Goal: Information Seeking & Learning: Learn about a topic

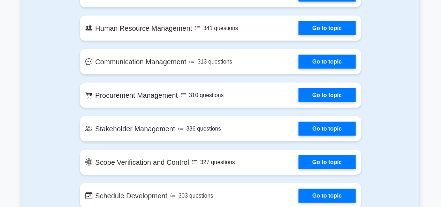
scroll to position [711, 0]
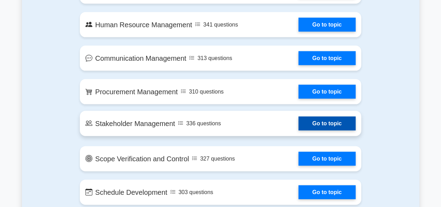
click at [328, 123] on link "Go to topic" at bounding box center [327, 124] width 57 height 14
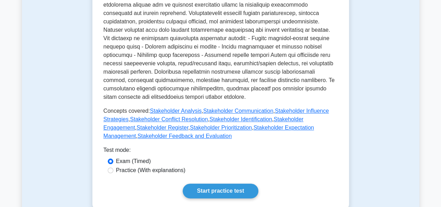
scroll to position [302, 0]
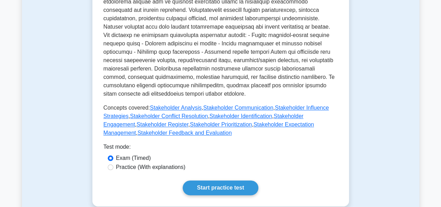
click at [111, 163] on div "Practice (With explanations)" at bounding box center [221, 167] width 226 height 8
click at [110, 164] on input "Practice (With explanations)" at bounding box center [111, 167] width 6 height 6
radio input "true"
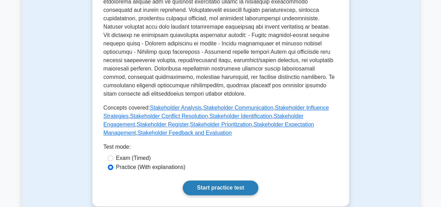
click at [209, 180] on link "Start practice test" at bounding box center [221, 187] width 76 height 15
click at [212, 183] on link "Start practice test" at bounding box center [221, 187] width 76 height 15
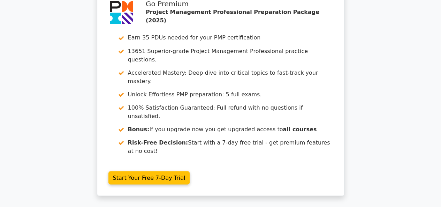
scroll to position [624, 0]
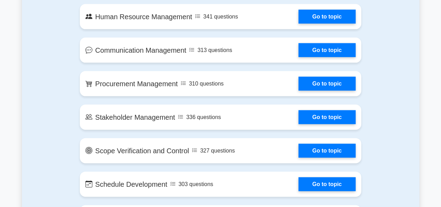
scroll to position [742, 0]
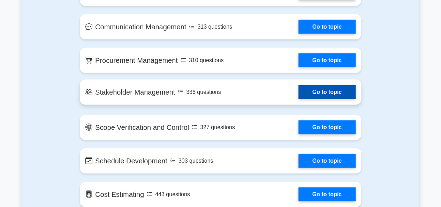
click at [325, 89] on link "Go to topic" at bounding box center [327, 92] width 57 height 14
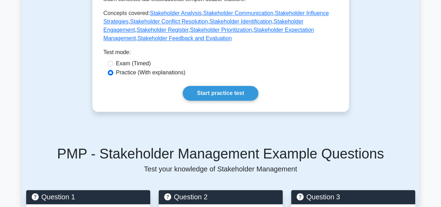
scroll to position [379, 0]
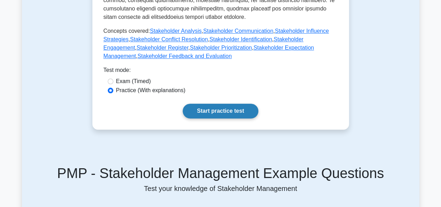
click at [218, 104] on link "Start practice test" at bounding box center [221, 111] width 76 height 15
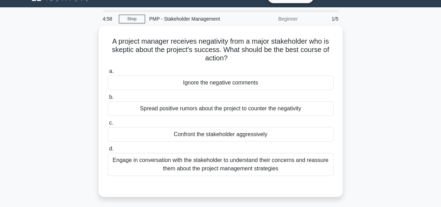
scroll to position [19, 0]
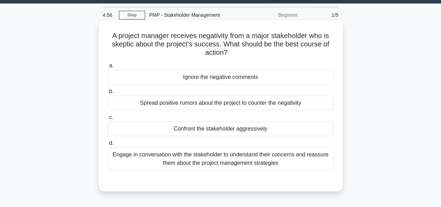
click at [205, 129] on div "Confront the stakeholder aggressively" at bounding box center [221, 128] width 226 height 15
click at [108, 120] on input "c. Confront the stakeholder aggressively" at bounding box center [108, 117] width 0 height 5
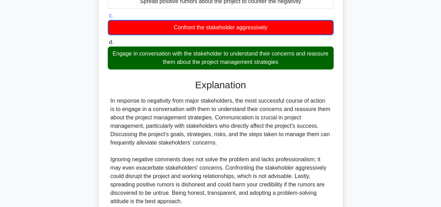
scroll to position [181, 0]
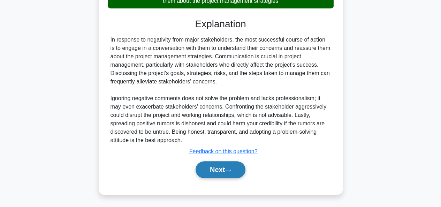
click at [207, 174] on button "Next" at bounding box center [221, 169] width 50 height 17
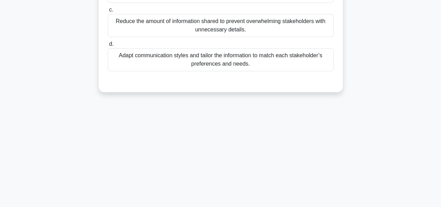
scroll to position [170, 0]
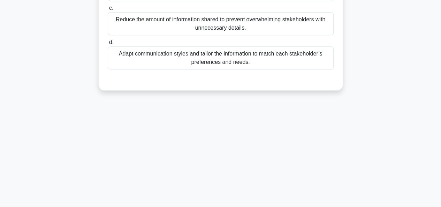
click at [221, 54] on div "Adapt communication styles and tailor the information to match each stakeholder…" at bounding box center [221, 57] width 226 height 23
click at [108, 45] on input "d. Adapt communication styles and tailor the information to match each stakehol…" at bounding box center [108, 42] width 0 height 5
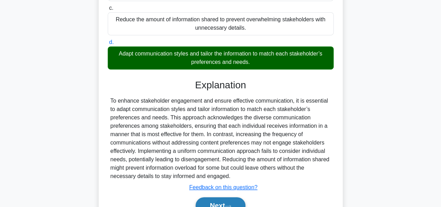
click at [219, 201] on button "Next" at bounding box center [221, 205] width 50 height 17
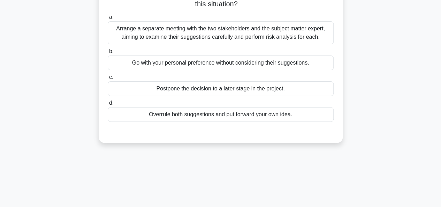
scroll to position [63, 0]
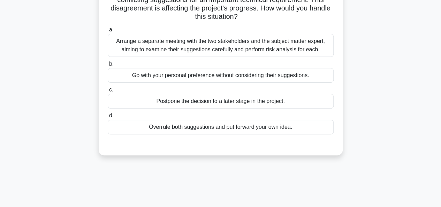
click at [194, 102] on div "Postpone the decision to a later stage in the project." at bounding box center [221, 101] width 226 height 15
click at [108, 92] on input "c. Postpone the decision to a later stage in the project." at bounding box center [108, 90] width 0 height 5
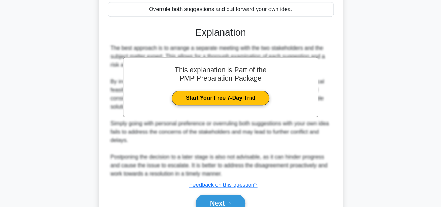
scroll to position [210, 0]
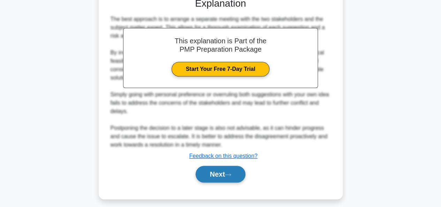
click at [213, 176] on button "Next" at bounding box center [221, 174] width 50 height 17
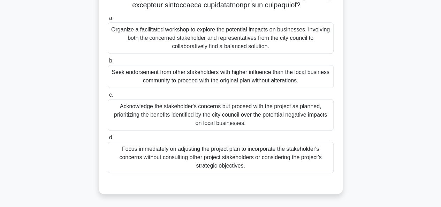
click at [253, 163] on div "Focus immediately on adjusting the project plan to incorporate the stakeholder'…" at bounding box center [221, 157] width 226 height 31
click at [108, 140] on input "d. Focus immediately on adjusting the project plan to incorporate the stakehold…" at bounding box center [108, 137] width 0 height 5
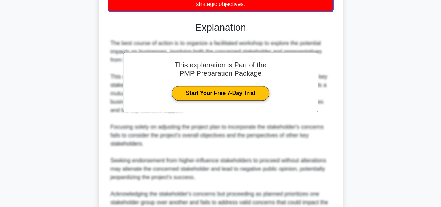
scroll to position [424, 0]
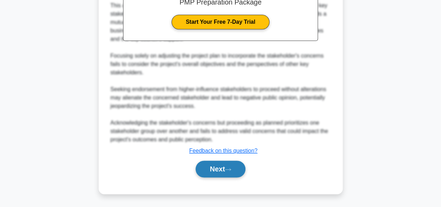
click at [218, 169] on button "Next" at bounding box center [221, 169] width 50 height 17
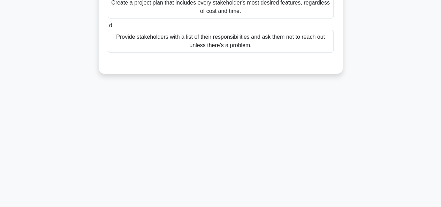
click at [257, 40] on div "Provide stakeholders with a list of their responsibilities and ask them not to …" at bounding box center [221, 41] width 226 height 23
click at [108, 28] on input "d. Provide stakeholders with a list of their responsibilities and ask them not …" at bounding box center [108, 25] width 0 height 5
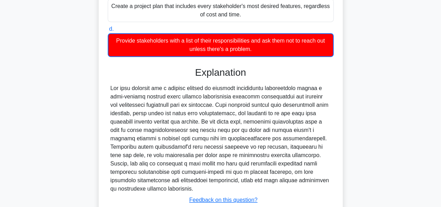
scroll to position [181, 0]
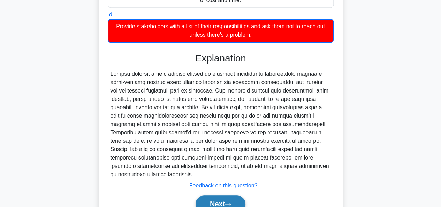
click at [218, 198] on button "Next" at bounding box center [221, 203] width 50 height 17
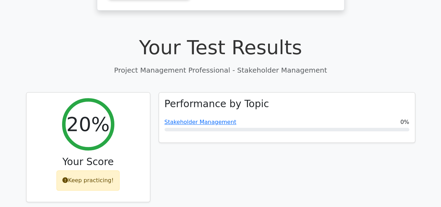
scroll to position [225, 0]
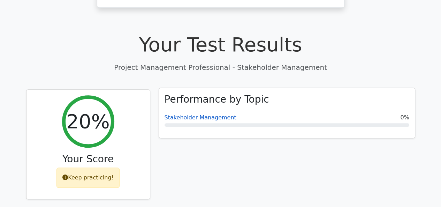
click at [189, 114] on link "Stakeholder Management" at bounding box center [201, 117] width 72 height 7
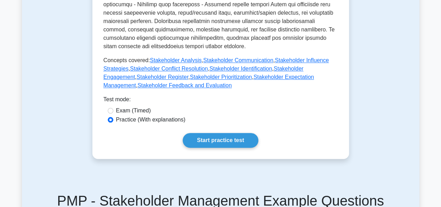
scroll to position [353, 0]
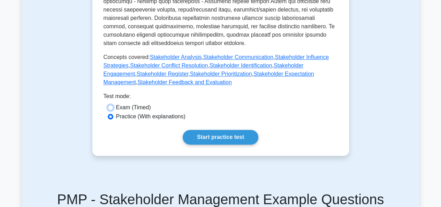
click at [109, 105] on input "Exam (Timed)" at bounding box center [111, 108] width 6 height 6
radio input "true"
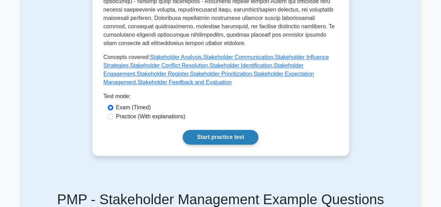
click at [237, 130] on link "Start practice test" at bounding box center [221, 137] width 76 height 15
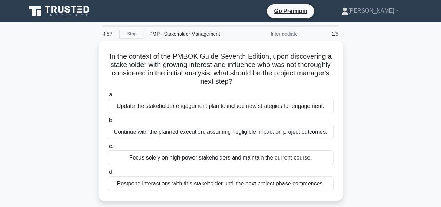
click at [47, 11] on icon at bounding box center [48, 9] width 6 height 7
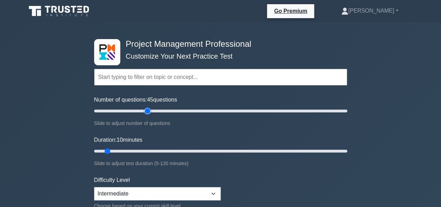
type input "45"
click at [150, 110] on input "Number of questions: 45 questions" at bounding box center [220, 111] width 253 height 8
click at [149, 150] on input "Duration: 30 minutes" at bounding box center [220, 151] width 253 height 8
click at [156, 150] on input "Duration: 35 minutes" at bounding box center [220, 151] width 253 height 8
type input "40"
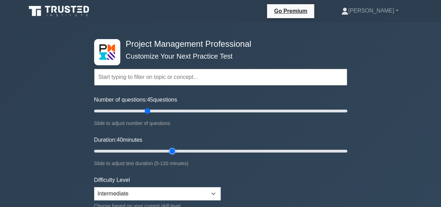
click at [168, 149] on input "Duration: 40 minutes" at bounding box center [220, 151] width 253 height 8
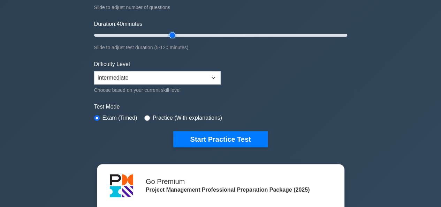
scroll to position [123, 0]
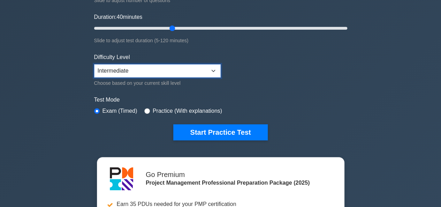
click at [213, 72] on select "Beginner Intermediate Expert" at bounding box center [157, 70] width 127 height 13
select select "beginner"
click at [94, 64] on select "Beginner Intermediate Expert" at bounding box center [157, 70] width 127 height 13
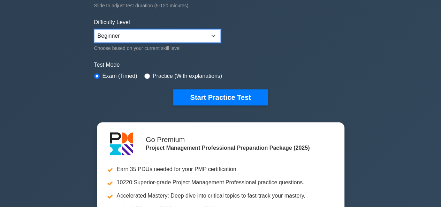
scroll to position [165, 0]
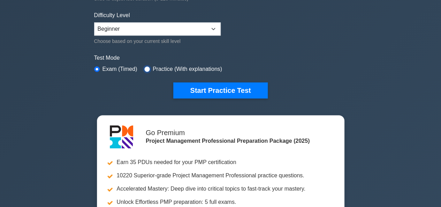
click at [145, 67] on input "radio" at bounding box center [147, 69] width 6 height 6
radio input "true"
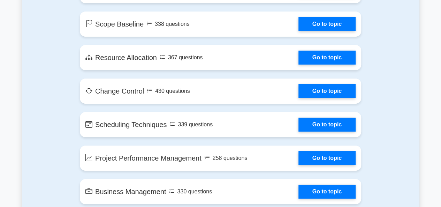
scroll to position [1205, 0]
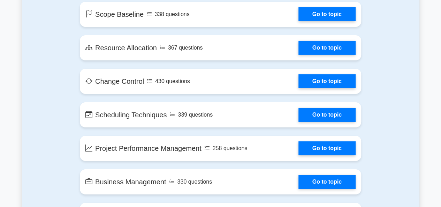
drag, startPoint x: 439, startPoint y: 102, endPoint x: 443, endPoint y: 113, distance: 11.6
click at [441, 113] on html "Go Premium James" at bounding box center [220, 202] width 441 height 2814
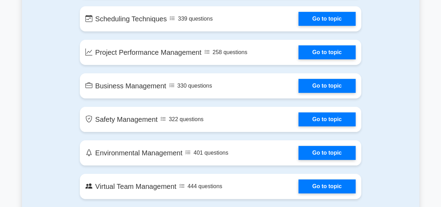
scroll to position [1332, 0]
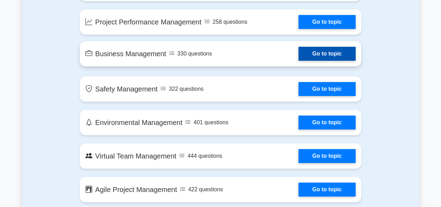
click at [299, 57] on link "Go to topic" at bounding box center [327, 54] width 57 height 14
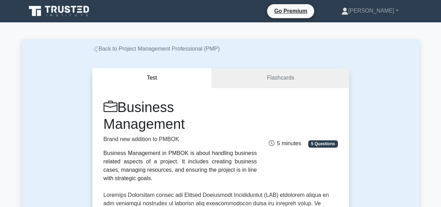
click at [279, 83] on link "Flashcards" at bounding box center [280, 78] width 137 height 20
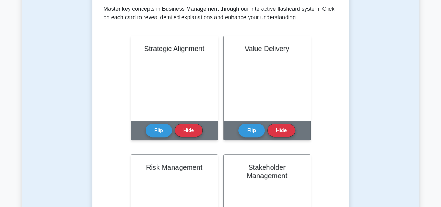
scroll to position [141, 0]
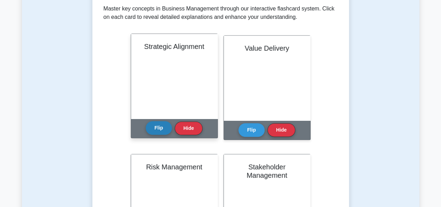
click at [158, 128] on button "Flip" at bounding box center [159, 128] width 26 height 14
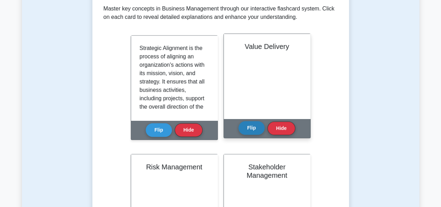
click at [251, 133] on button "Flip" at bounding box center [252, 128] width 26 height 14
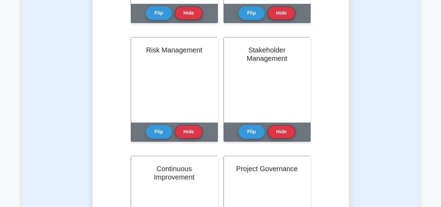
scroll to position [266, 0]
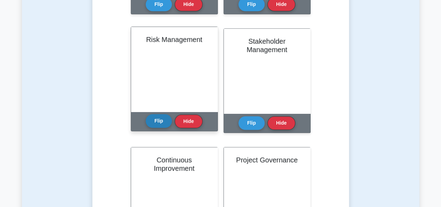
click at [163, 120] on button "Flip" at bounding box center [159, 121] width 26 height 14
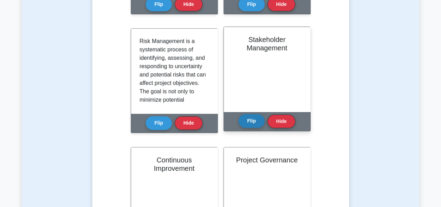
click at [258, 119] on button "Flip" at bounding box center [252, 121] width 26 height 14
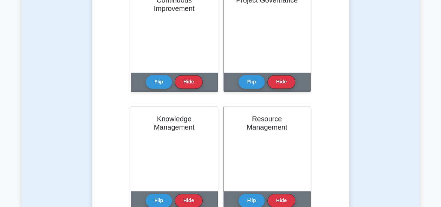
scroll to position [438, 0]
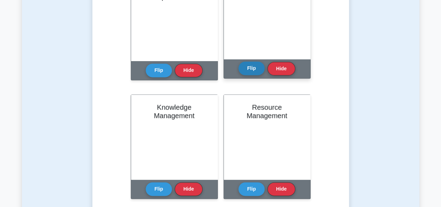
click at [250, 63] on button "Flip" at bounding box center [252, 68] width 26 height 14
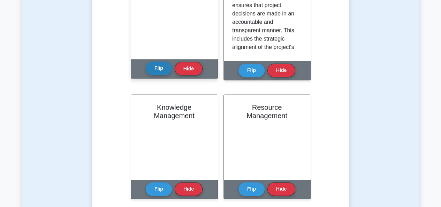
click at [153, 73] on button "Flip" at bounding box center [159, 68] width 26 height 14
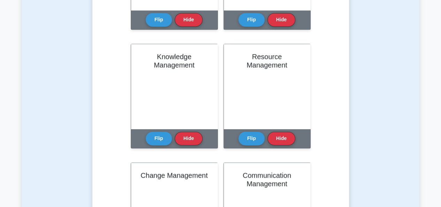
scroll to position [494, 0]
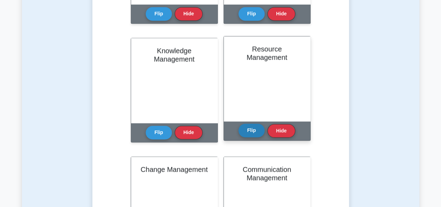
click at [250, 126] on button "Flip" at bounding box center [252, 131] width 26 height 14
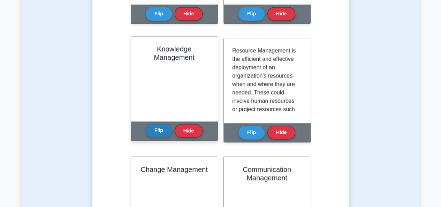
click at [158, 133] on button "Flip" at bounding box center [159, 131] width 26 height 14
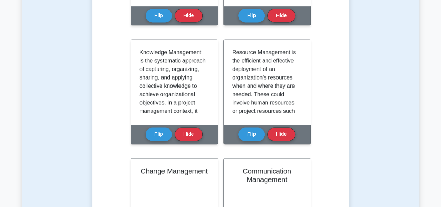
drag, startPoint x: 440, startPoint y: 101, endPoint x: 446, endPoint y: 132, distance: 31.4
click at [441, 132] on html "Go Premium James" at bounding box center [220, 86] width 441 height 1161
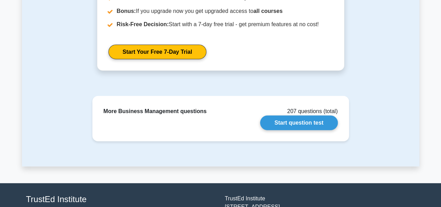
scroll to position [903, 0]
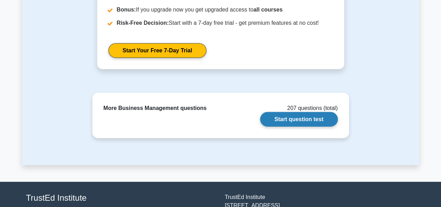
click at [296, 116] on link "Start question test" at bounding box center [298, 119] width 77 height 15
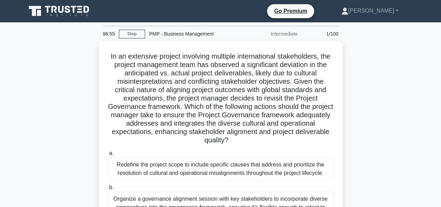
click at [76, 7] on icon at bounding box center [74, 9] width 6 height 7
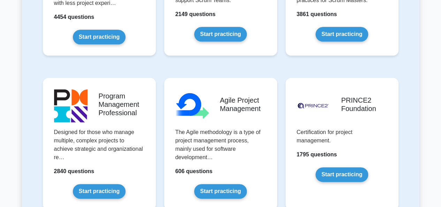
scroll to position [388, 0]
